Goal: Transaction & Acquisition: Purchase product/service

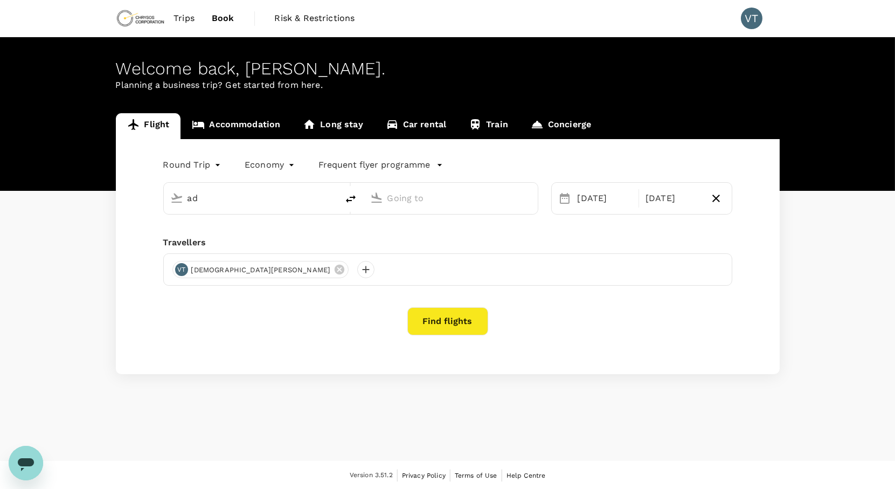
type input "Adelaide (ADL)"
type input "[GEOGRAPHIC_DATA] ([GEOGRAPHIC_DATA])"
type input "Adelaide (ADL)"
type input "[GEOGRAPHIC_DATA] ([GEOGRAPHIC_DATA])"
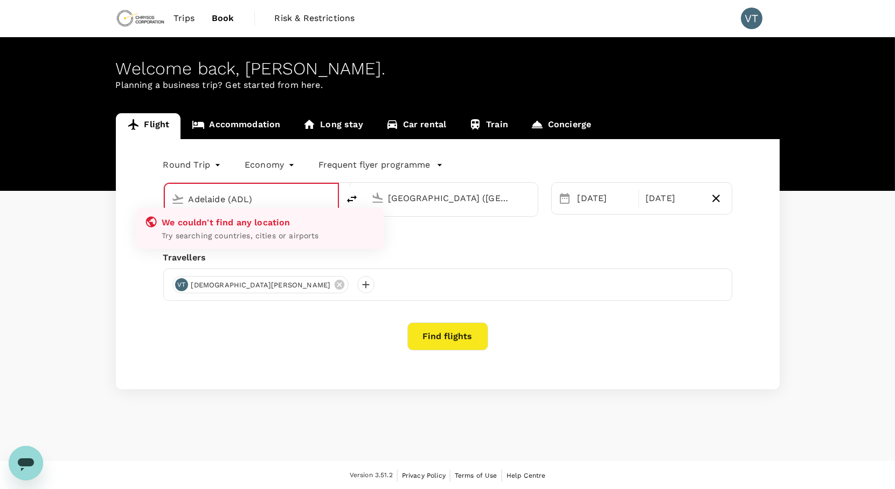
type input "Adelaide (ADL)"
click at [437, 203] on input "[GEOGRAPHIC_DATA] ([GEOGRAPHIC_DATA])" at bounding box center [451, 198] width 127 height 17
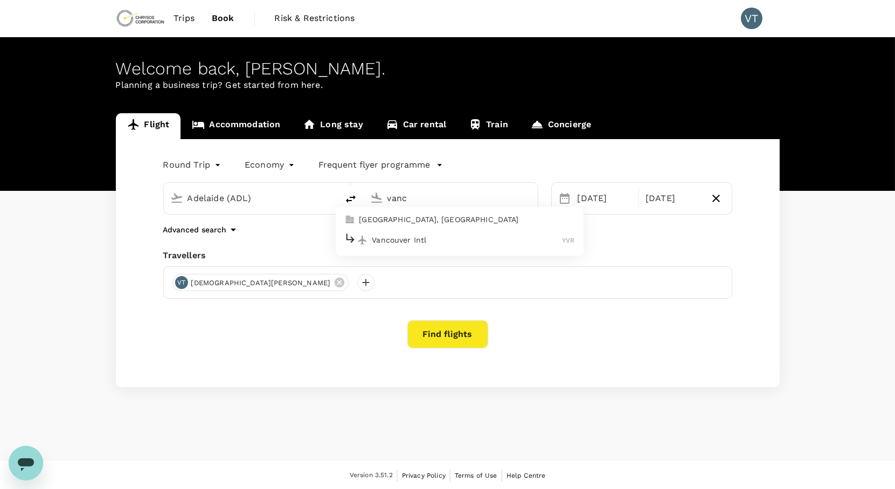
click at [481, 240] on p "Vancouver Intl" at bounding box center [467, 239] width 190 height 11
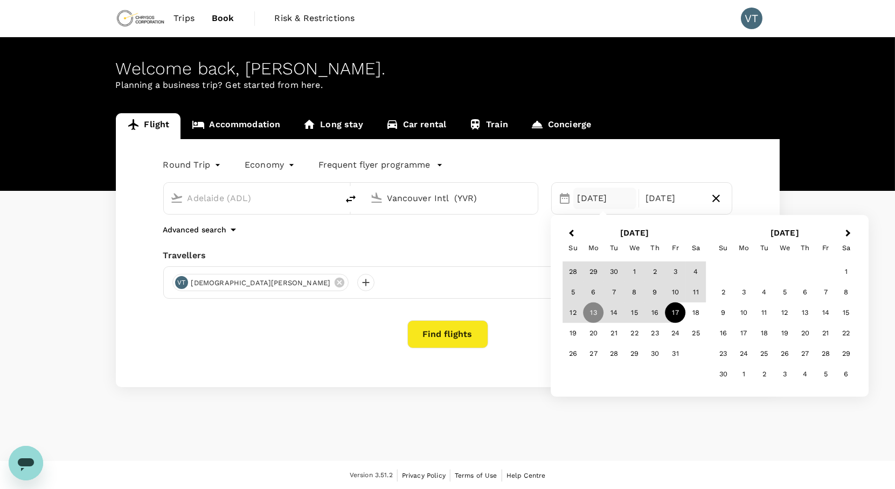
type input "Vancouver Intl (YVR)"
click at [498, 384] on div "Round Trip roundtrip Economy economy Frequent flyer programme [GEOGRAPHIC_DATA]…" at bounding box center [448, 263] width 664 height 248
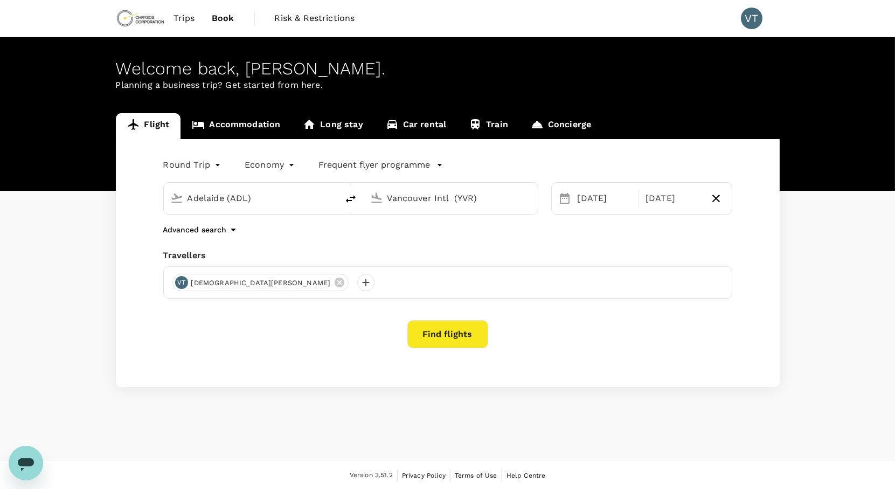
click at [454, 335] on button "Find flights" at bounding box center [447, 334] width 81 height 28
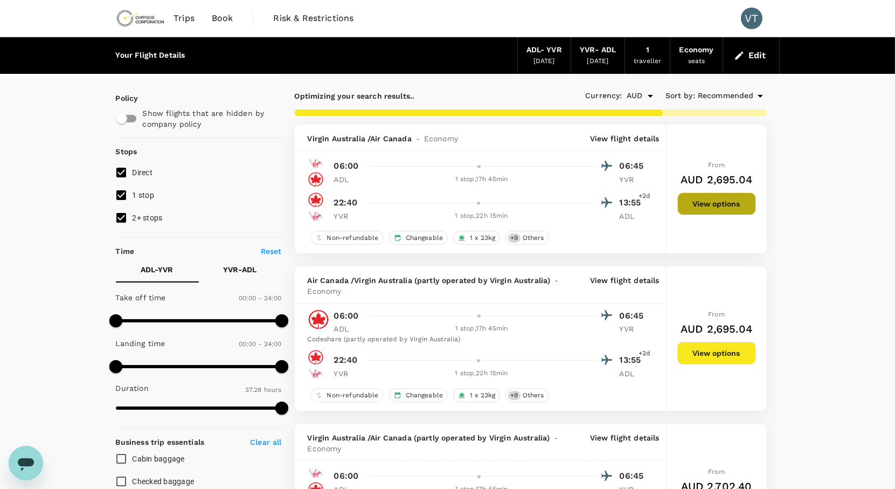
click at [715, 208] on button "View options" at bounding box center [716, 203] width 79 height 23
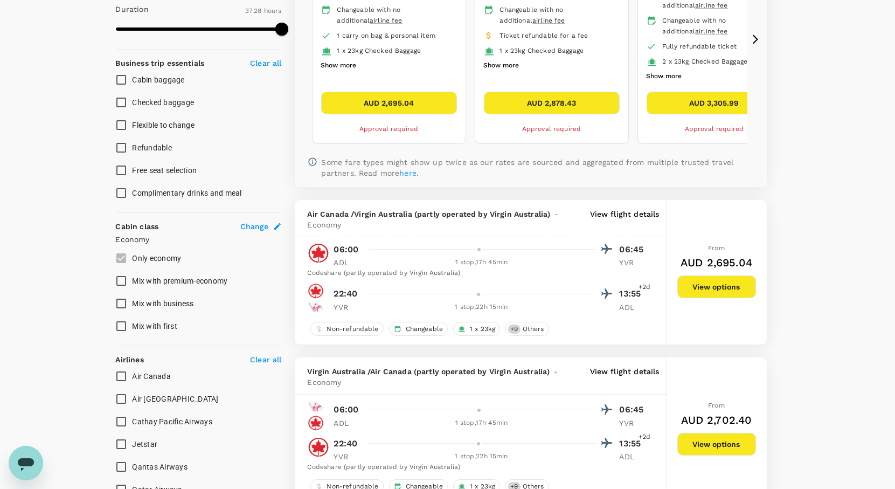
scroll to position [424, 0]
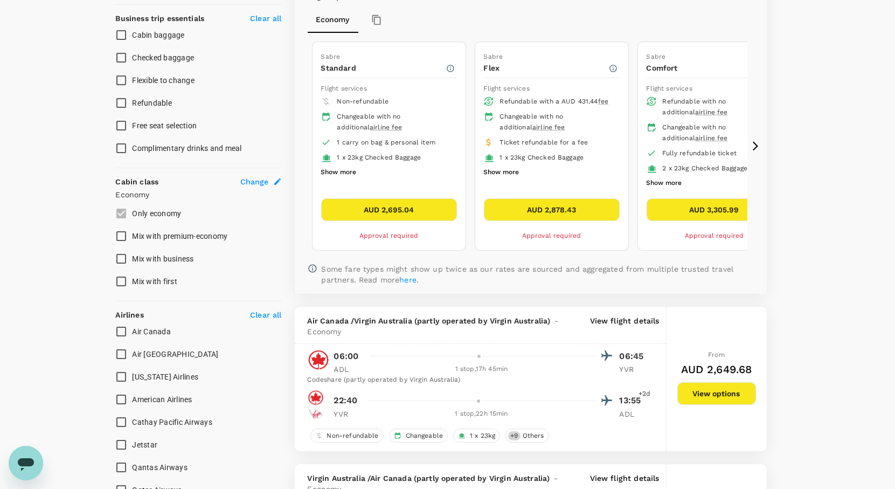
type input "2857"
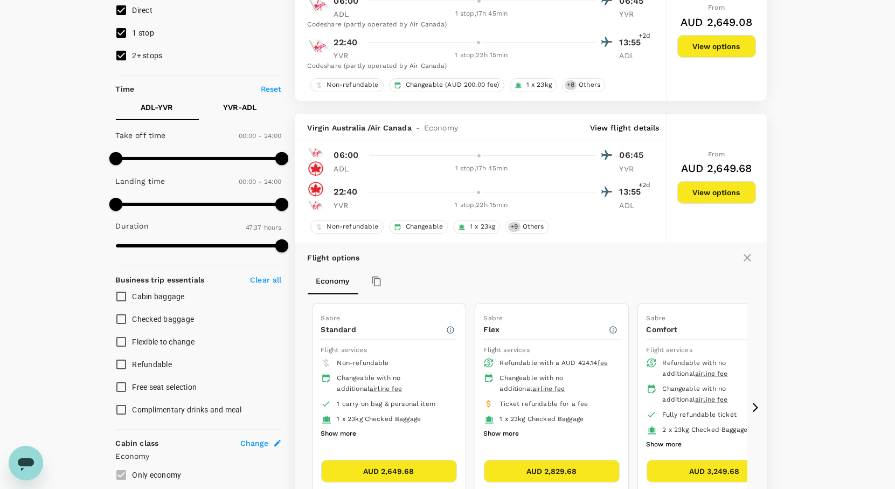
scroll to position [124, 0]
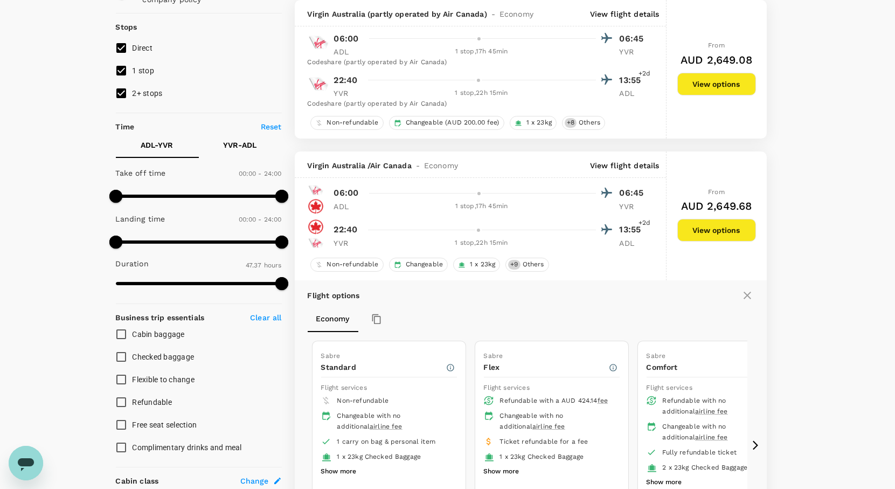
click at [121, 46] on input "Direct" at bounding box center [121, 48] width 23 height 23
checkbox input "false"
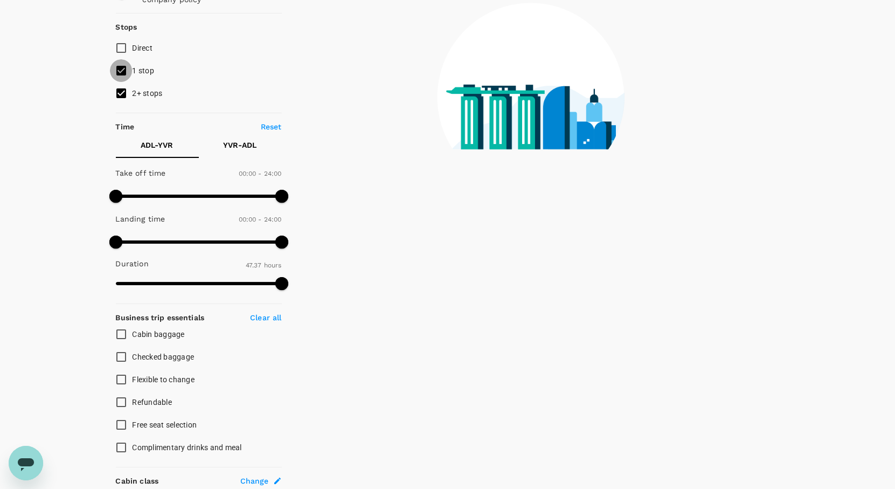
click at [119, 68] on input "1 stop" at bounding box center [121, 70] width 23 height 23
checkbox input "false"
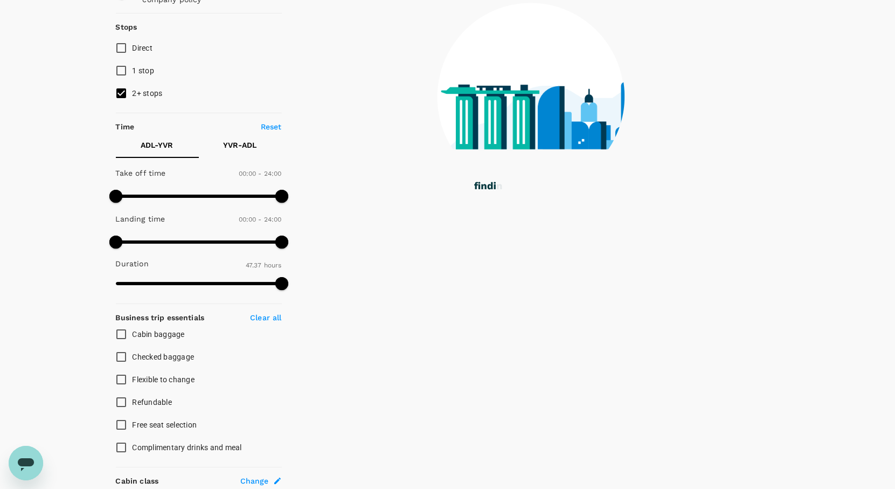
click at [84, 103] on div "Your Flight Details ADL - YVR [DATE] YVR - ADL [DATE] 1 traveller Economy seats…" at bounding box center [447, 438] width 895 height 1050
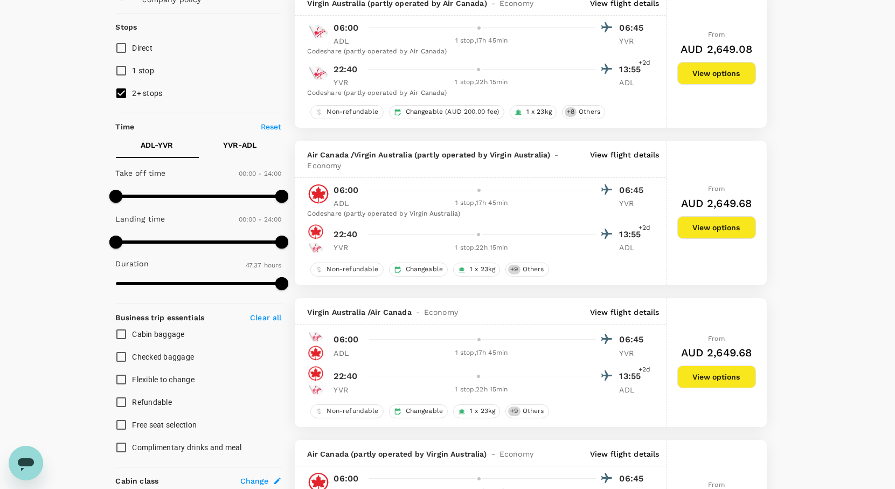
click at [712, 227] on button "View options" at bounding box center [716, 227] width 79 height 23
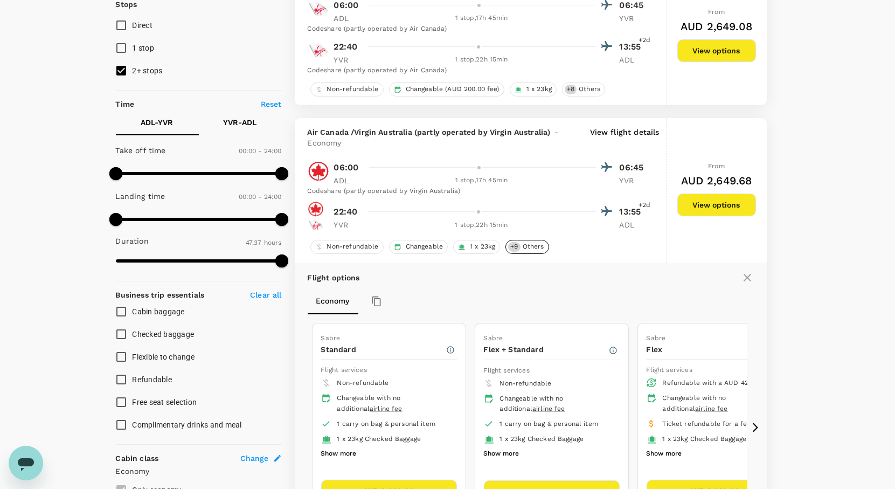
scroll to position [146, 0]
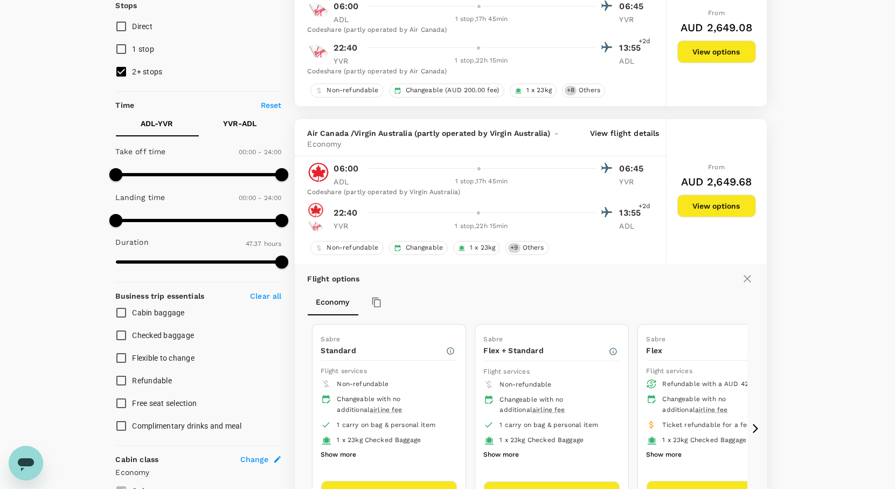
click at [570, 189] on div "Codeshare (partly operated by Virgin Australia)" at bounding box center [477, 192] width 339 height 11
click at [428, 133] on span "Air Canada / Virgin Australia (partly operated by Virgin Australia)" at bounding box center [429, 133] width 243 height 11
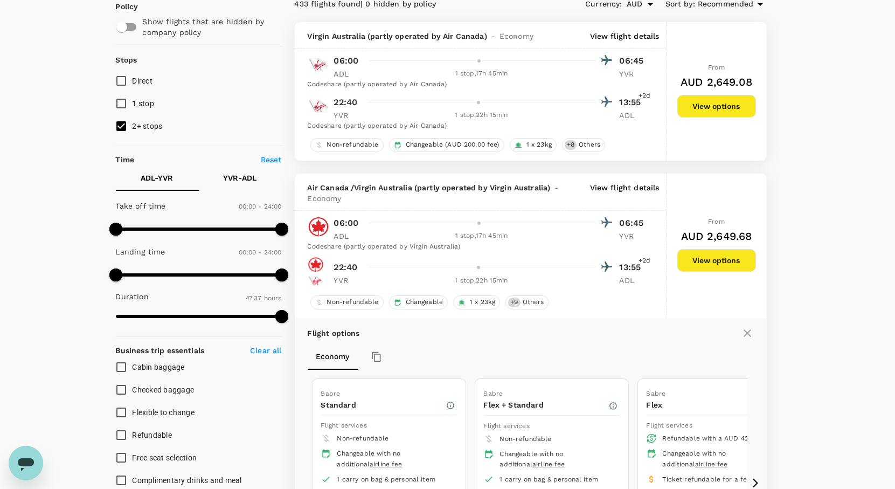
scroll to position [0, 0]
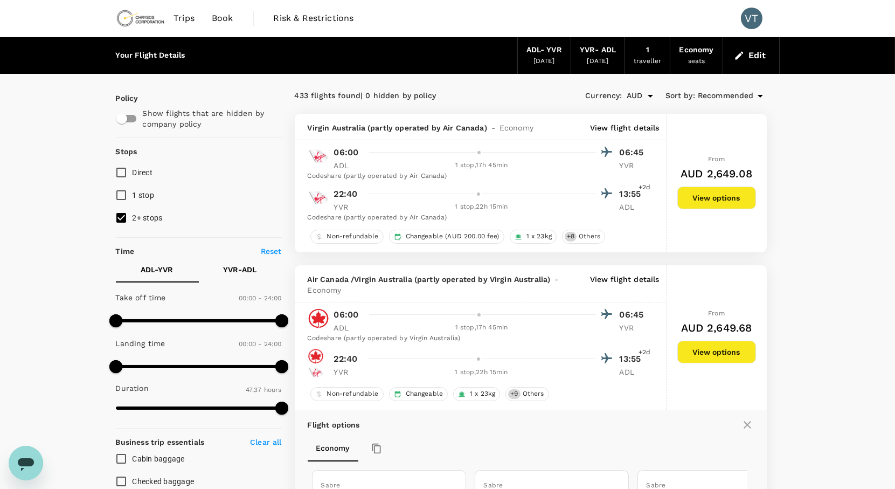
click at [598, 126] on p "View flight details" at bounding box center [625, 127] width 70 height 11
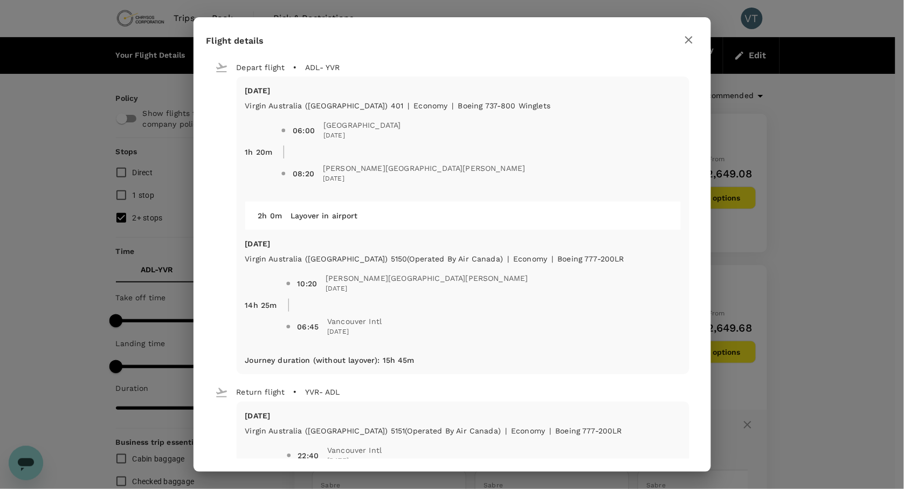
click at [692, 38] on icon "button" at bounding box center [688, 39] width 13 height 13
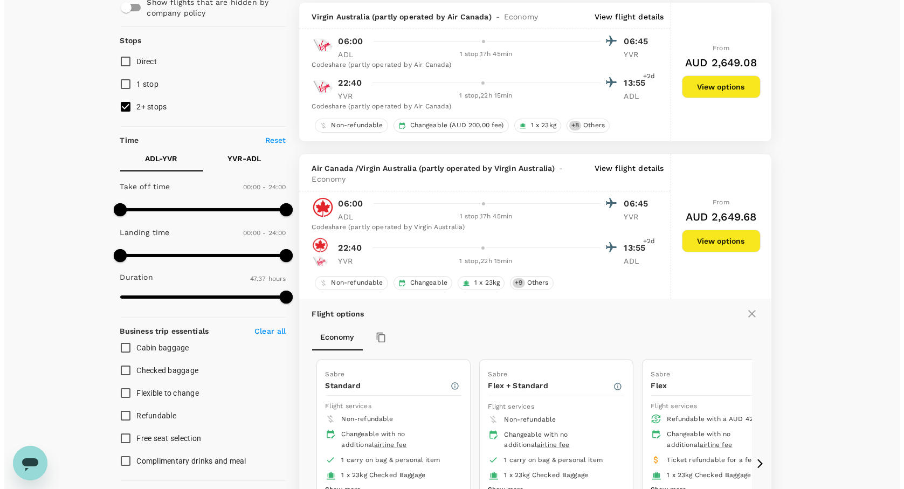
scroll to position [120, 0]
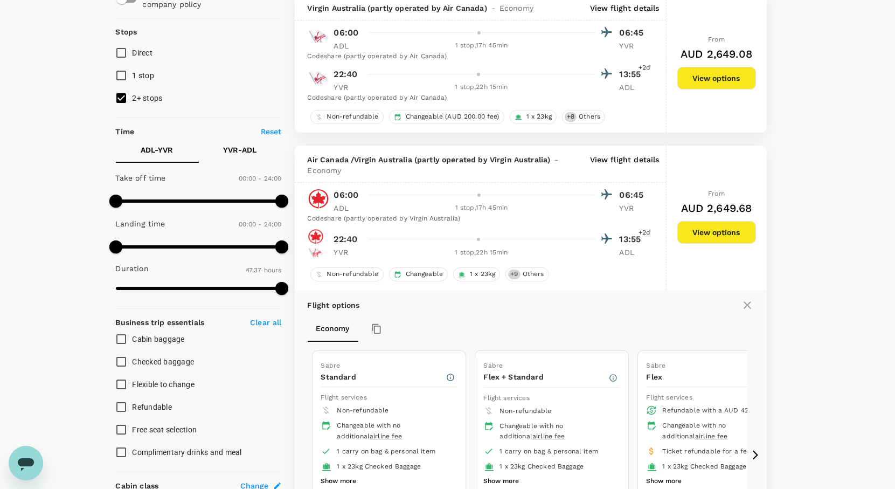
click at [617, 156] on p "View flight details" at bounding box center [625, 165] width 70 height 22
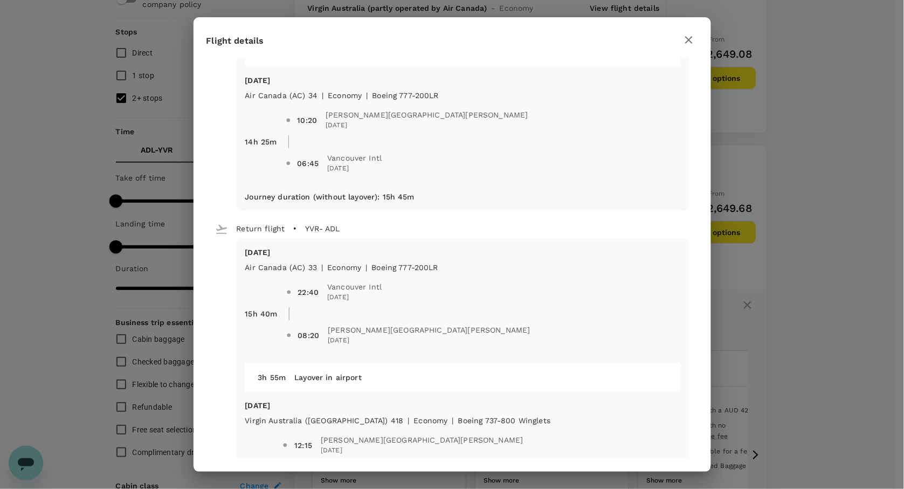
scroll to position [179, 0]
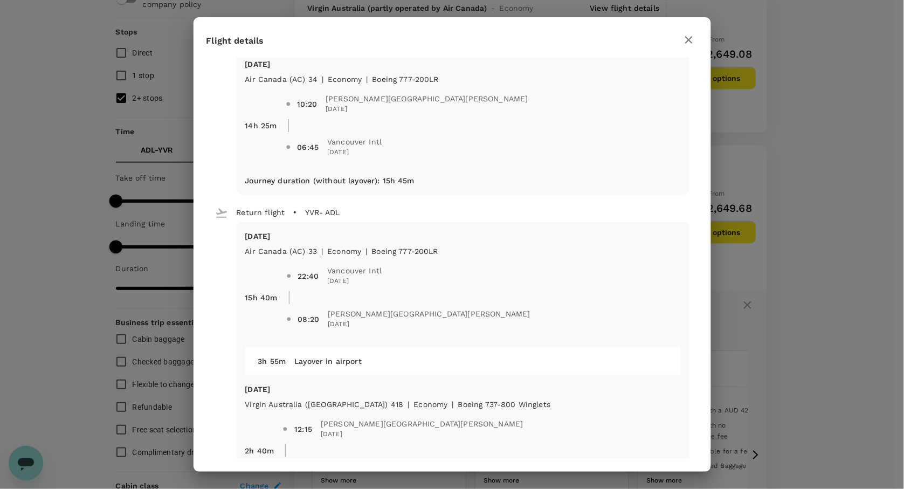
click at [848, 292] on div "Flight details Depart flight ADL - YVR [DATE] Air Canada (AC) 2745 (Operated by…" at bounding box center [452, 244] width 904 height 489
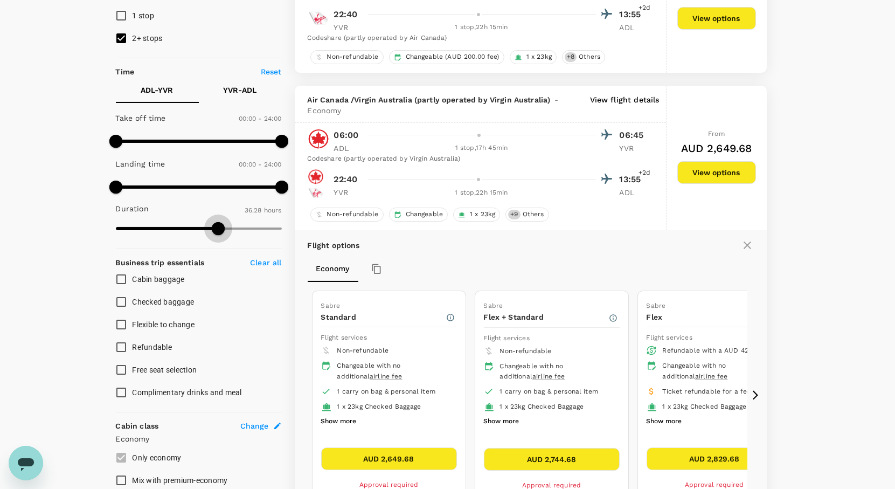
type input "2857"
drag, startPoint x: 128, startPoint y: 228, endPoint x: 278, endPoint y: 214, distance: 150.5
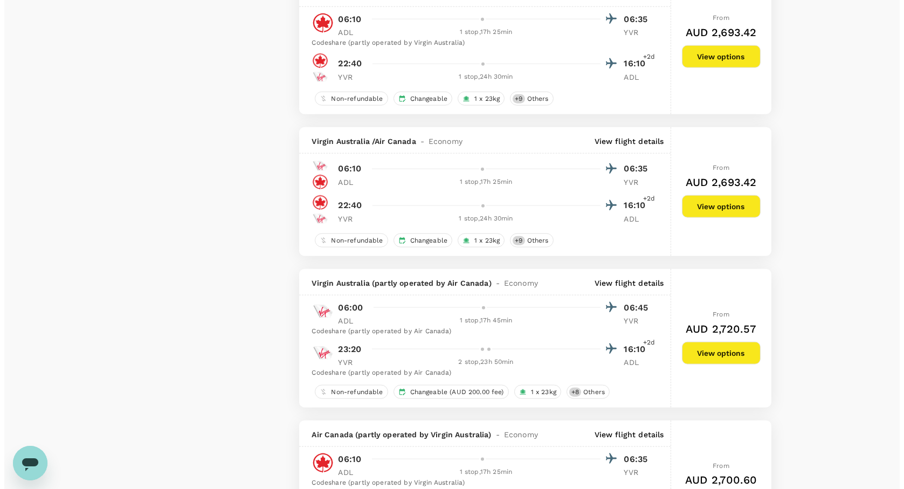
scroll to position [2574, 0]
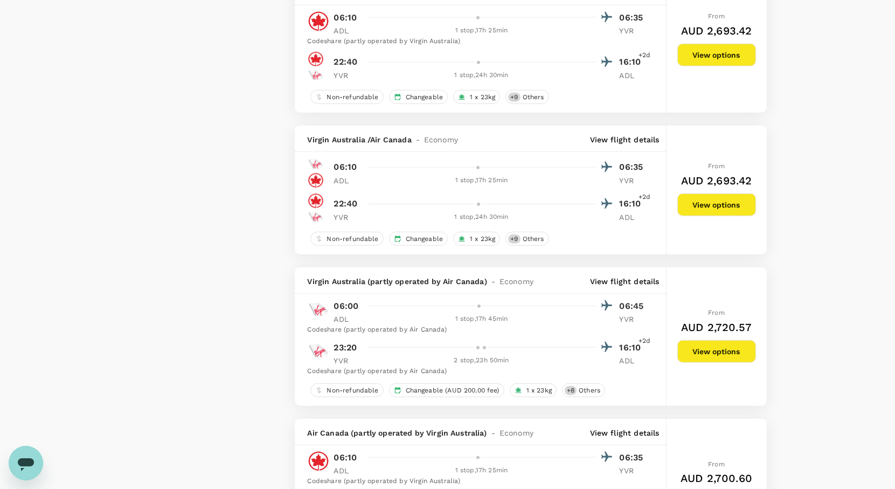
click at [628, 287] on p "View flight details" at bounding box center [625, 281] width 70 height 11
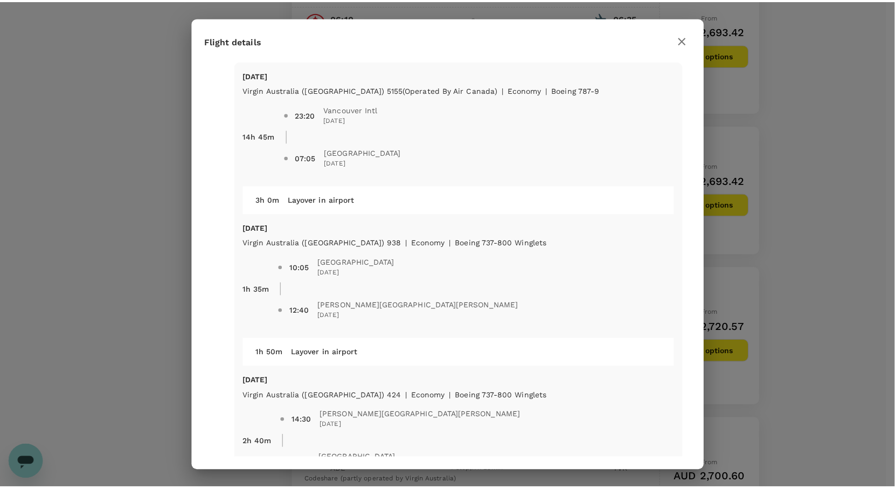
scroll to position [359, 0]
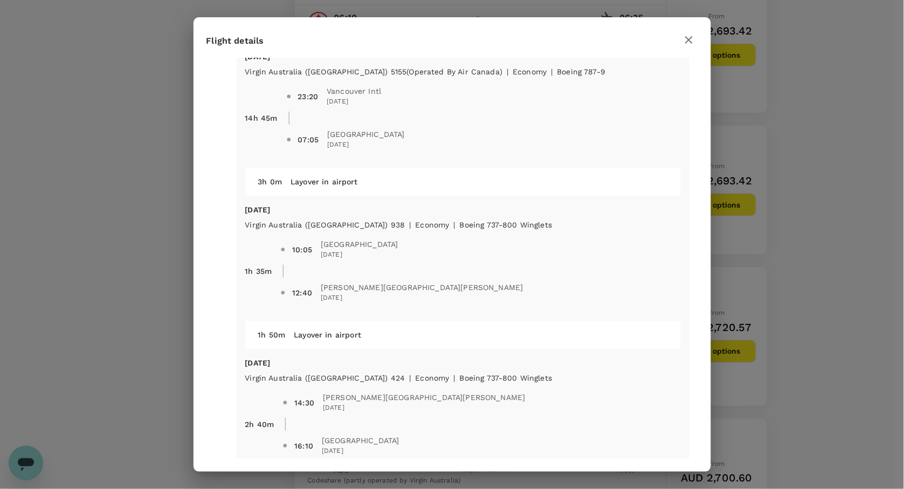
click at [804, 310] on div "Flight details Depart flight ADL - [GEOGRAPHIC_DATA] [DATE] Virgin [GEOGRAPHIC_…" at bounding box center [452, 244] width 904 height 489
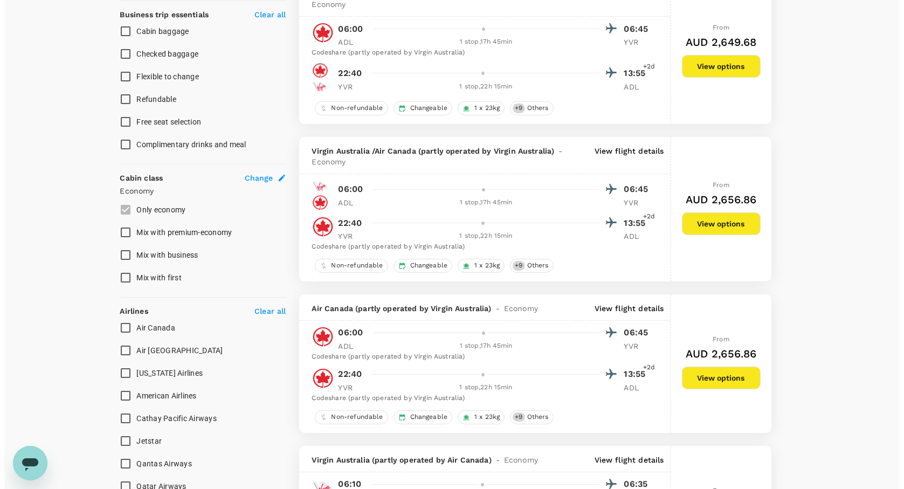
scroll to position [0, 0]
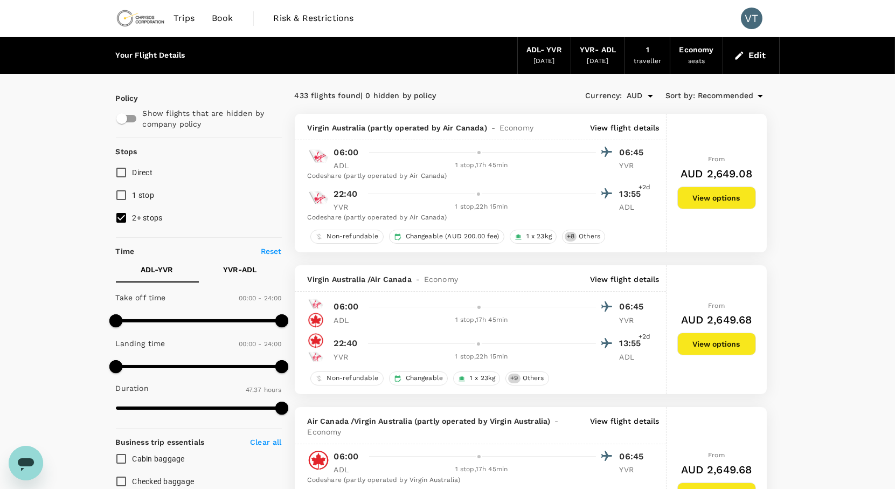
click at [751, 61] on button "Edit" at bounding box center [751, 55] width 39 height 17
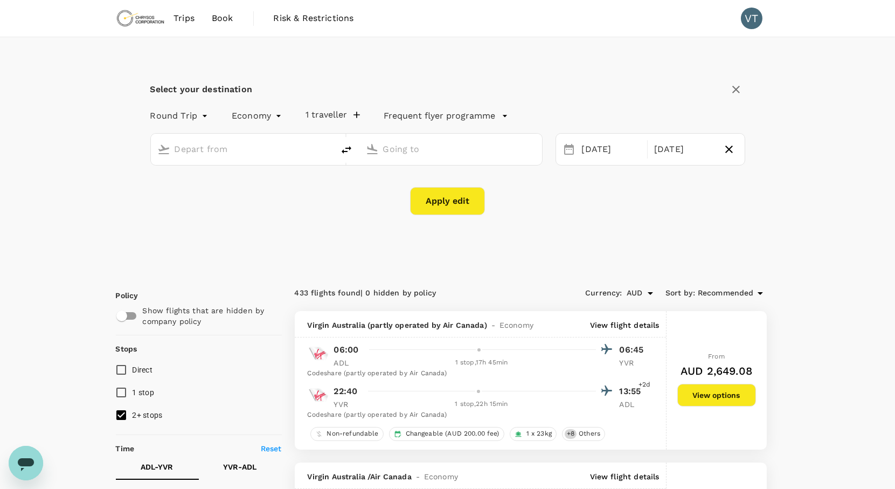
type input "Adelaide (ADL)"
click at [446, 143] on input "Vancouver Intl (YVR)" at bounding box center [451, 149] width 136 height 17
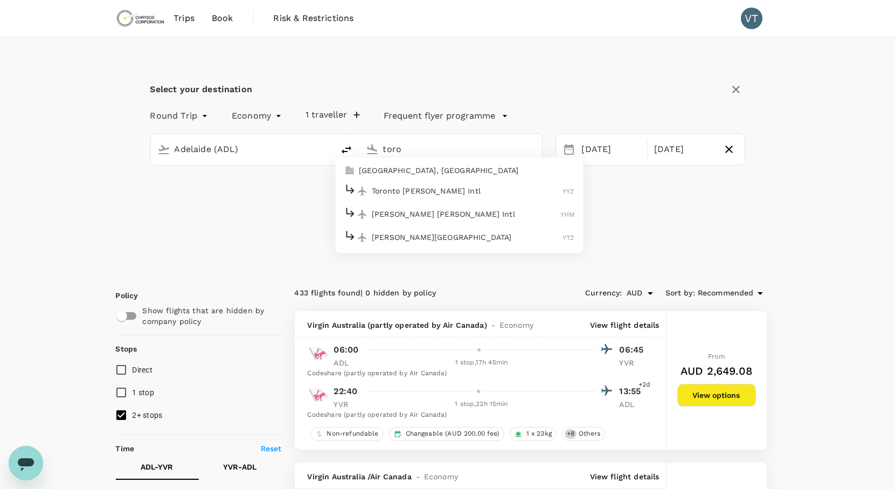
click at [456, 170] on p "[GEOGRAPHIC_DATA], [GEOGRAPHIC_DATA]" at bounding box center [467, 170] width 216 height 11
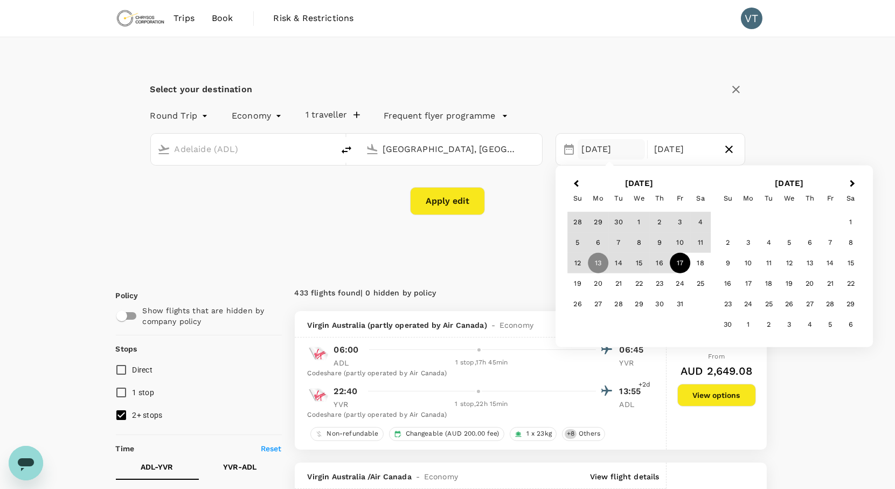
type input "[GEOGRAPHIC_DATA], [GEOGRAPHIC_DATA] (any)"
click at [459, 213] on button "Apply edit" at bounding box center [447, 201] width 75 height 28
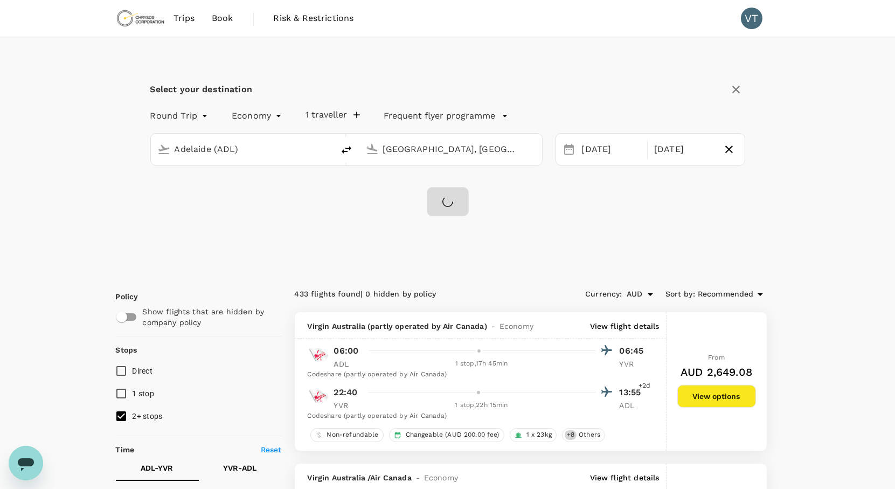
checkbox input "false"
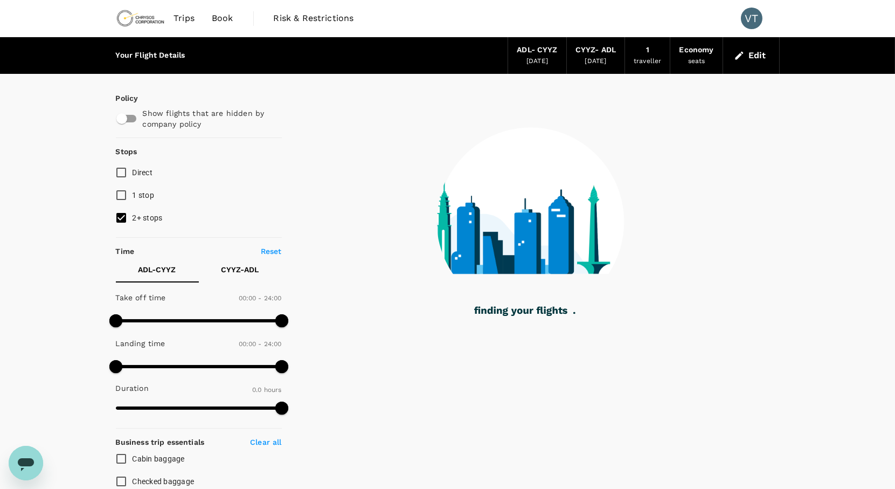
type input "2033"
checkbox input "true"
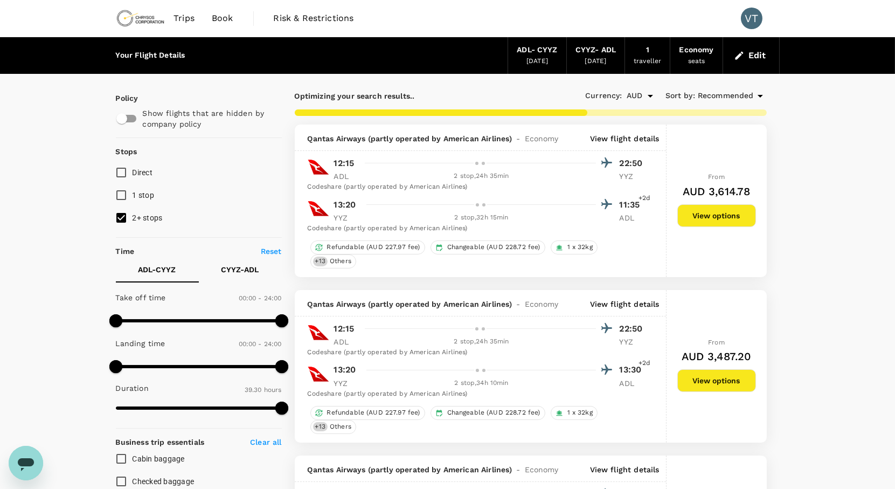
click at [640, 137] on p "View flight details" at bounding box center [625, 138] width 70 height 11
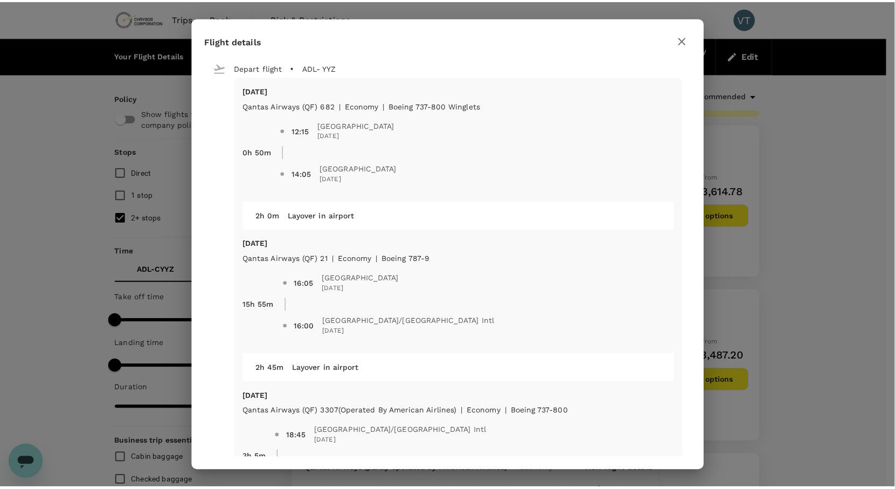
scroll to position [60, 0]
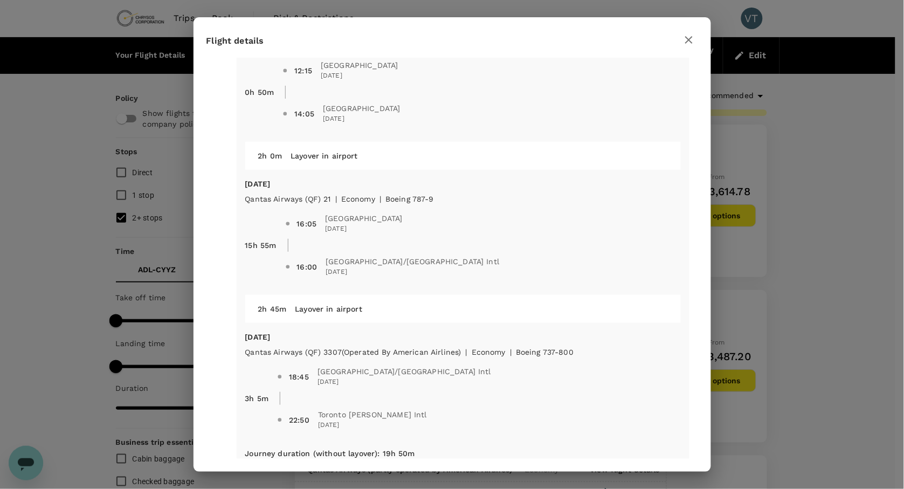
click at [841, 232] on div "Flight details Depart flight ADL - YYZ [DATE] Qantas Airways (QF) 682 | economy…" at bounding box center [452, 244] width 904 height 489
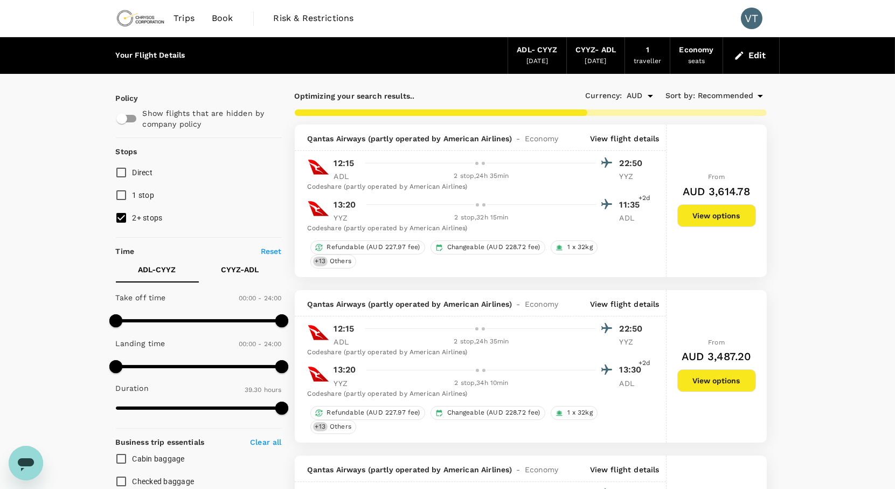
click at [726, 221] on button "View options" at bounding box center [716, 215] width 79 height 23
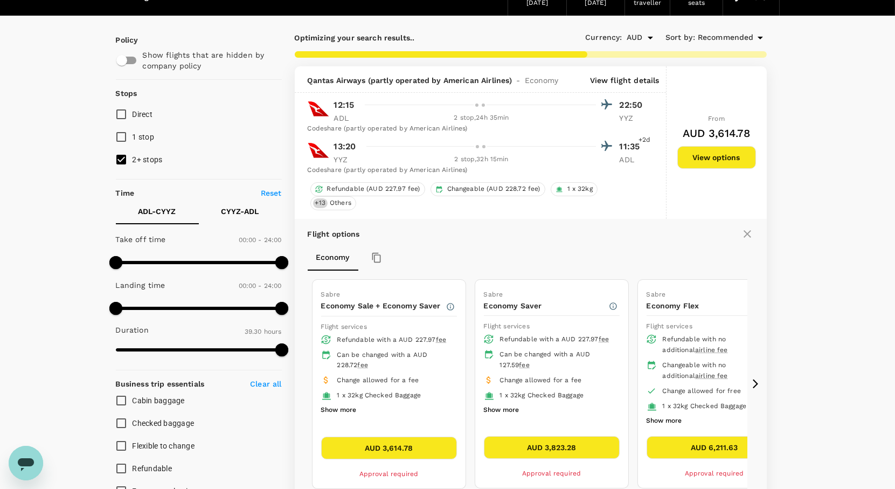
scroll to position [124, 0]
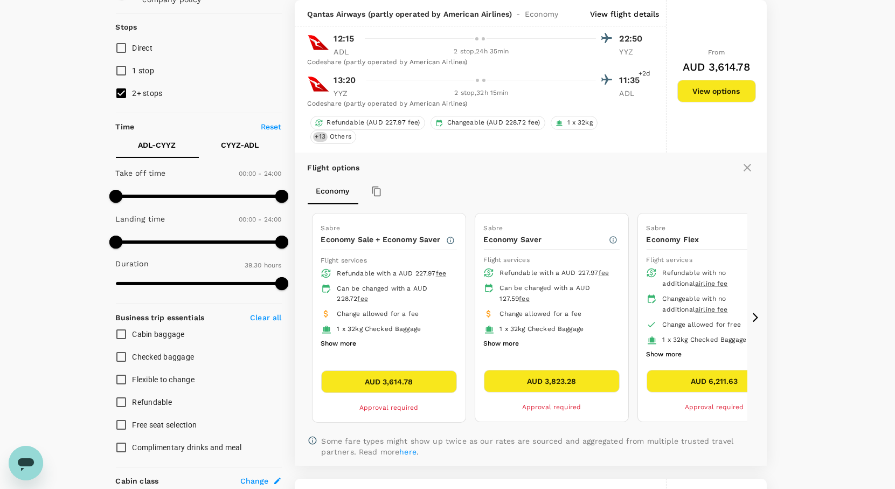
type input "2646"
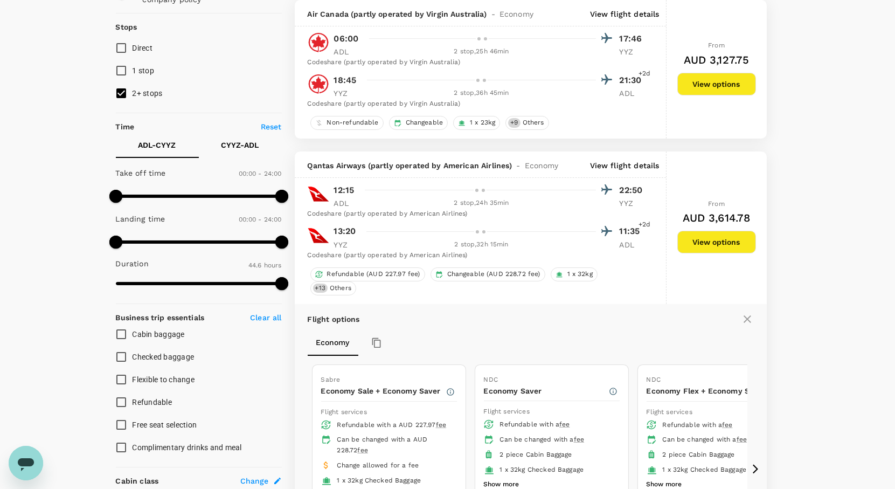
click at [637, 167] on p "View flight details" at bounding box center [625, 165] width 70 height 11
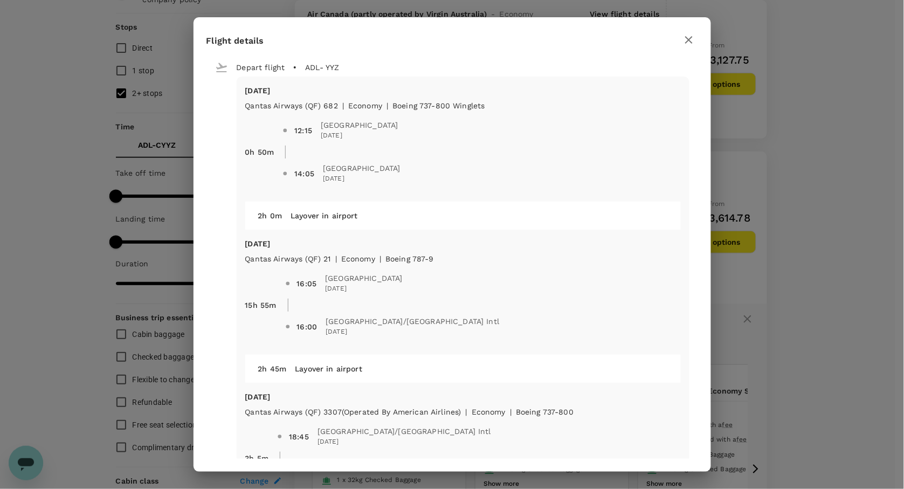
click at [791, 184] on div "Flight details Depart flight ADL - YYZ [DATE] Qantas Airways (QF) 682 | economy…" at bounding box center [452, 244] width 904 height 489
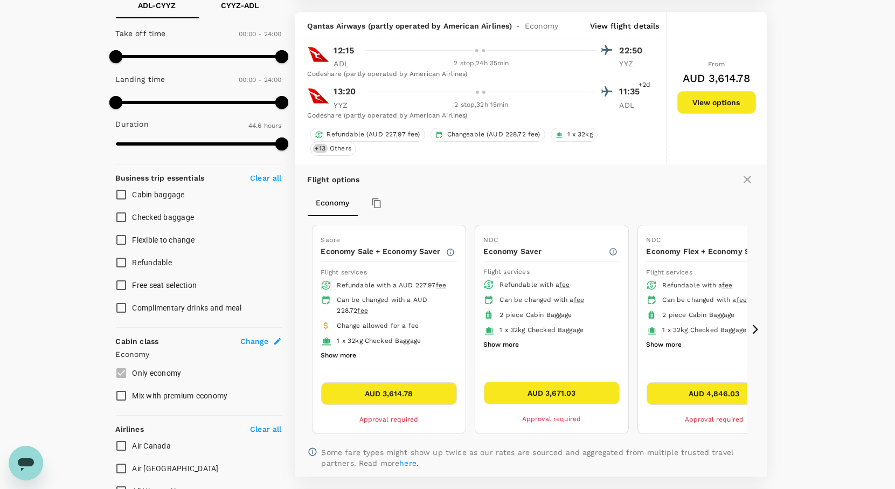
scroll to position [304, 0]
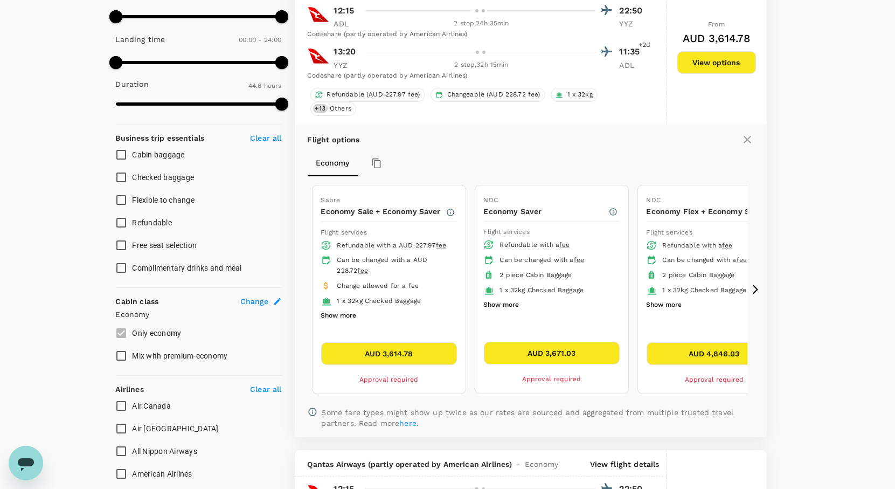
click at [403, 354] on button "AUD 3,614.78" at bounding box center [389, 353] width 136 height 23
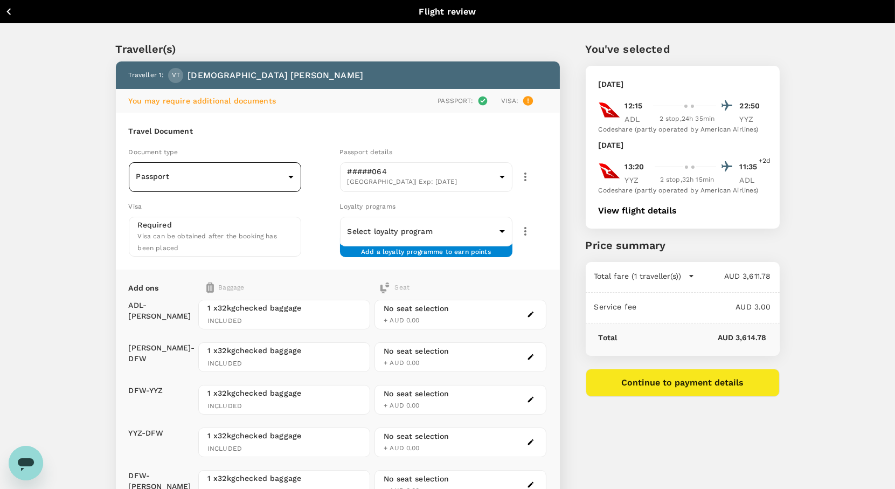
click at [283, 181] on body "Back to flight results Flight review Traveller(s) Traveller 1 : VT [PERSON_NAME…" at bounding box center [447, 349] width 895 height 699
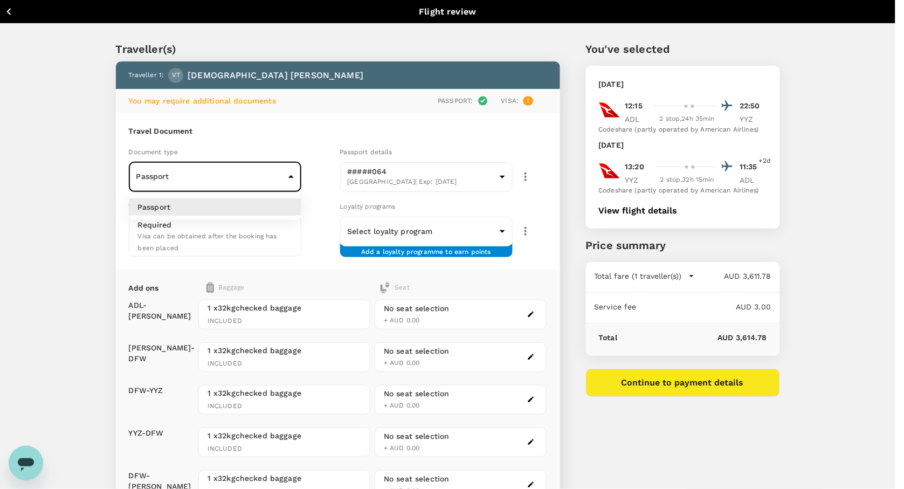
click at [286, 178] on div at bounding box center [452, 244] width 904 height 489
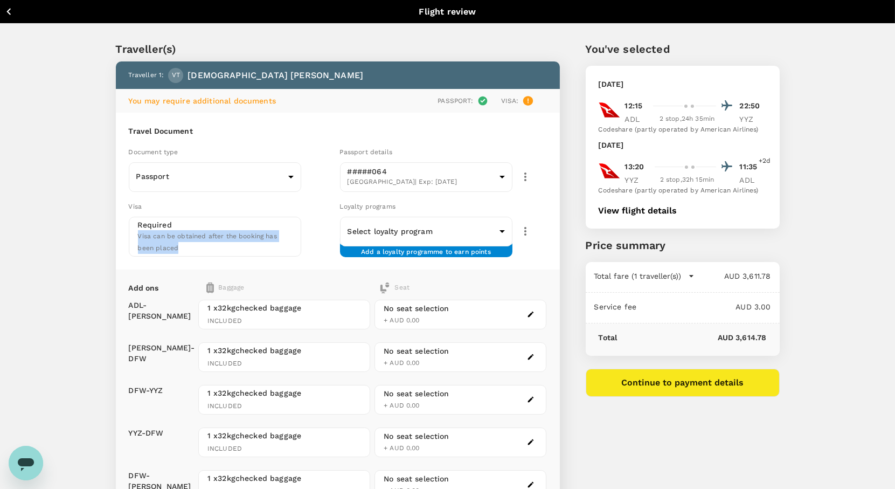
drag, startPoint x: 178, startPoint y: 248, endPoint x: 126, endPoint y: 238, distance: 53.2
click at [126, 238] on div "Visa Required Visa can be obtained after the booking has been placed" at bounding box center [229, 226] width 211 height 60
drag, startPoint x: 126, startPoint y: 238, endPoint x: 96, endPoint y: 248, distance: 31.4
click at [96, 248] on div "Traveller(s) Traveller 1 : VT [PERSON_NAME] You may require additional document…" at bounding box center [325, 342] width 470 height 655
click at [156, 227] on p "Required" at bounding box center [155, 224] width 34 height 11
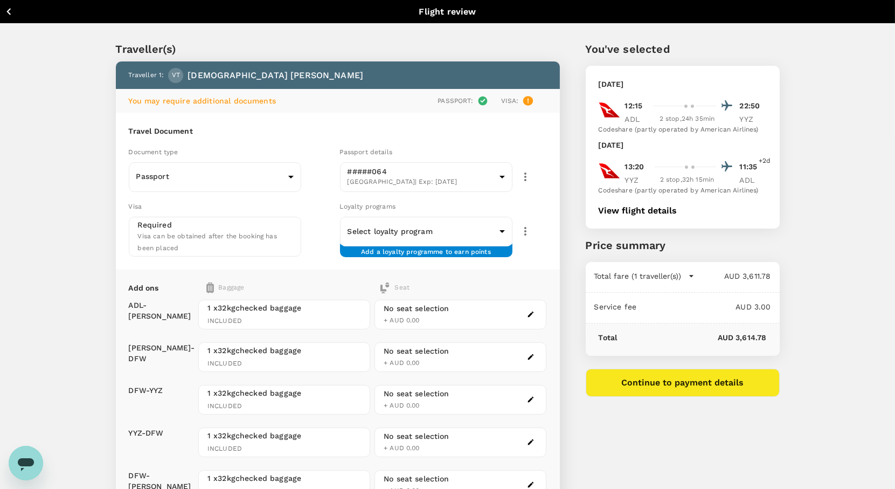
click at [156, 227] on p "Required" at bounding box center [155, 224] width 34 height 11
drag, startPoint x: 156, startPoint y: 227, endPoint x: 89, endPoint y: 230, distance: 66.9
click at [90, 230] on div "Traveller(s) Traveller 1 : VT [PERSON_NAME] You may require additional document…" at bounding box center [325, 342] width 470 height 655
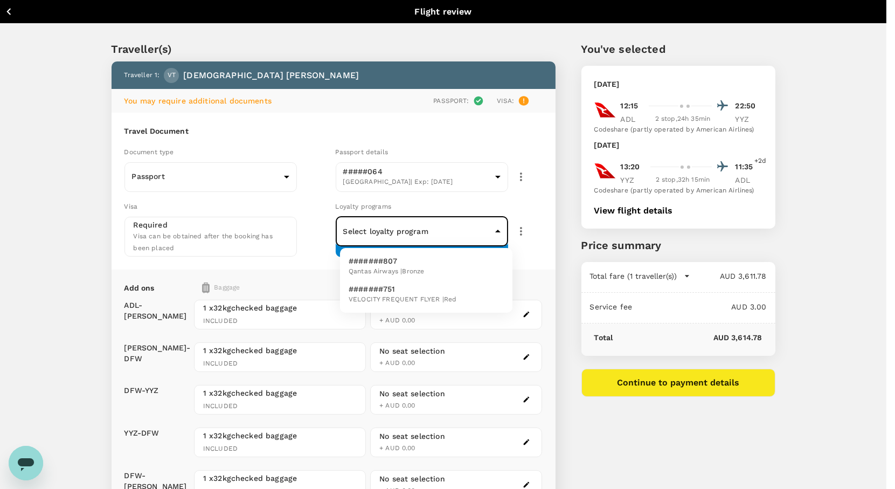
click at [495, 230] on body "Back to flight results Flight review Traveller(s) Traveller 1 : VT [PERSON_NAME…" at bounding box center [447, 349] width 895 height 699
click at [578, 261] on div at bounding box center [452, 244] width 904 height 489
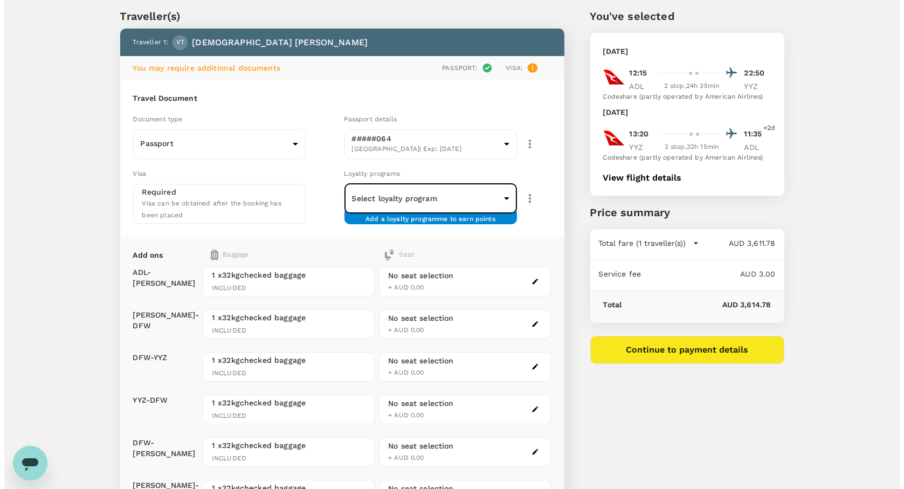
scroll to position [28, 0]
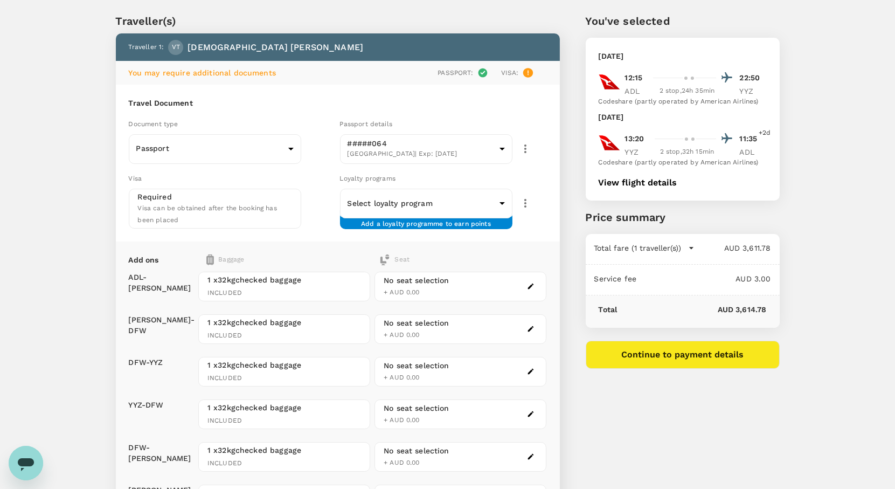
click at [179, 74] on span "You may require additional documents" at bounding box center [202, 72] width 147 height 9
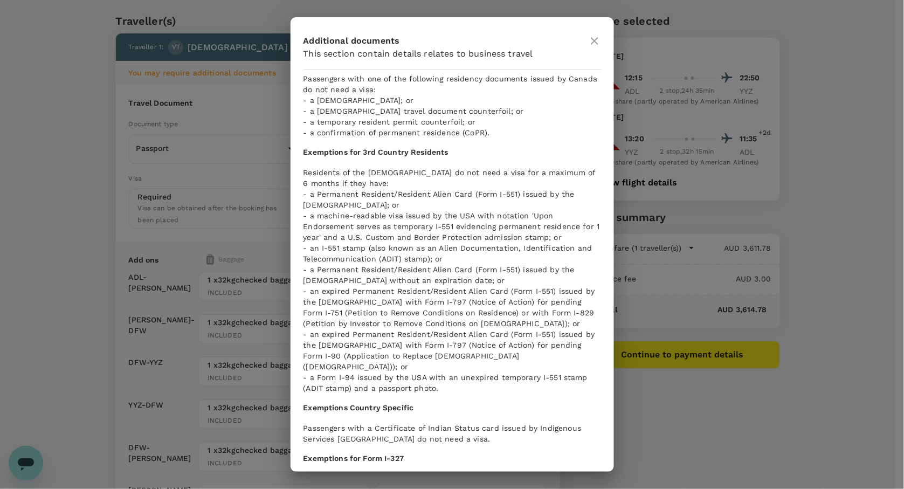
scroll to position [194, 0]
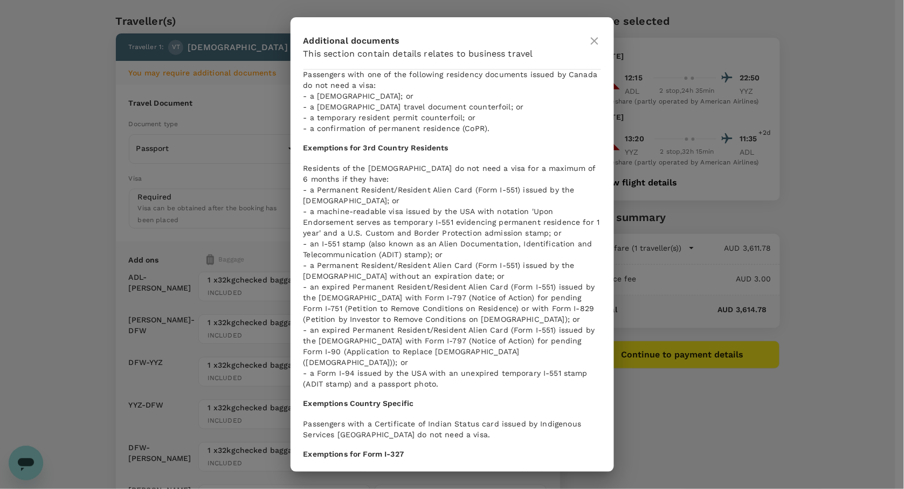
click at [326, 178] on p "Residents of the [DEMOGRAPHIC_DATA] do not need a visa for a maximum of 6 month…" at bounding box center [451, 276] width 297 height 226
drag, startPoint x: 326, startPoint y: 178, endPoint x: 401, endPoint y: 184, distance: 75.2
click at [401, 184] on p "Residents of the [DEMOGRAPHIC_DATA] do not need a visa for a maximum of 6 month…" at bounding box center [451, 276] width 297 height 226
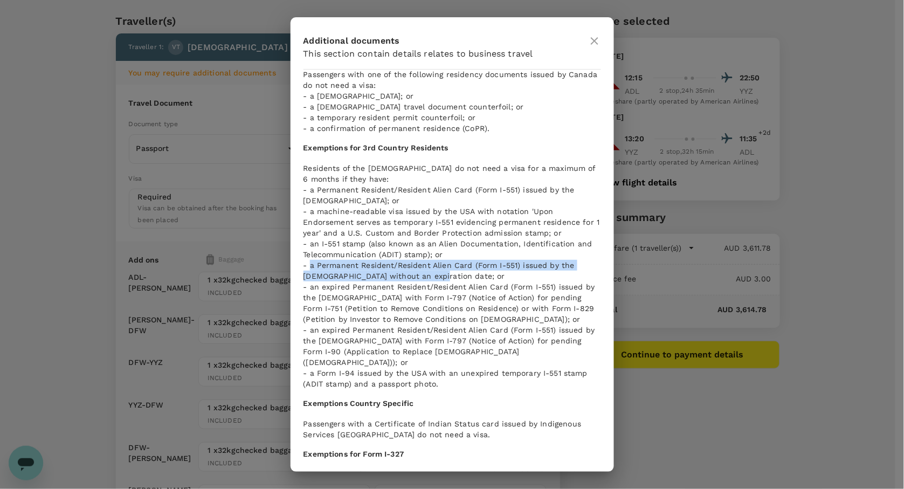
drag, startPoint x: 429, startPoint y: 274, endPoint x: 310, endPoint y: 265, distance: 119.4
click at [310, 265] on p "Residents of the [DEMOGRAPHIC_DATA] do not need a visa for a maximum of 6 month…" at bounding box center [451, 276] width 297 height 226
click at [508, 375] on p "Residents of the [DEMOGRAPHIC_DATA] do not need a visa for a maximum of 6 month…" at bounding box center [451, 276] width 297 height 226
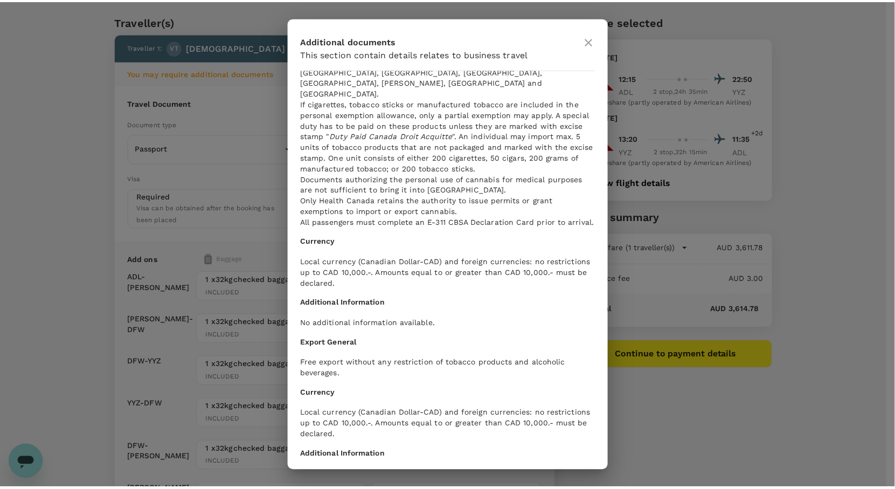
scroll to position [1930, 0]
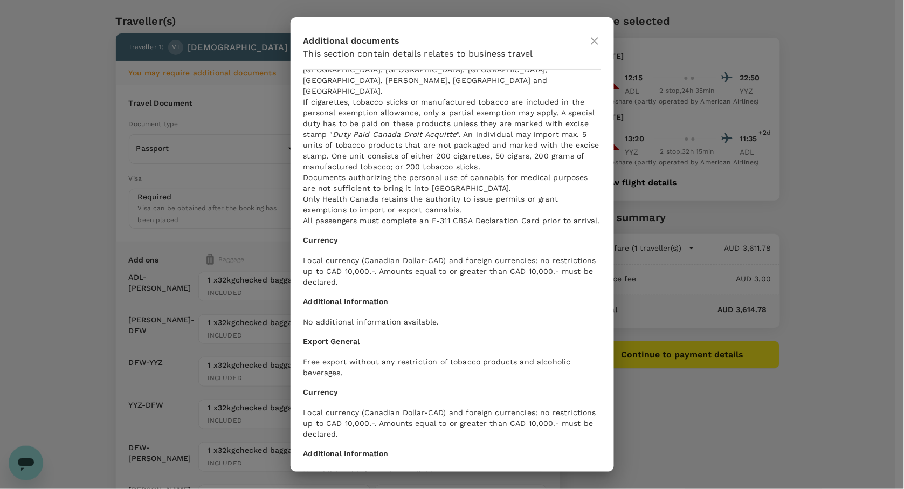
click at [669, 410] on div "Additional documents This section contain details relates to business travel Pa…" at bounding box center [452, 244] width 904 height 489
